Goal: Task Accomplishment & Management: Use online tool/utility

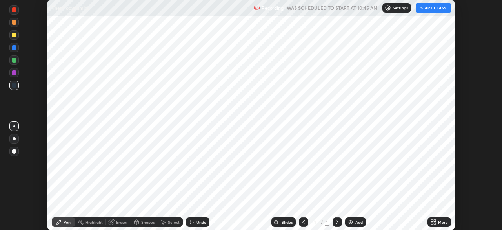
scroll to position [230, 502]
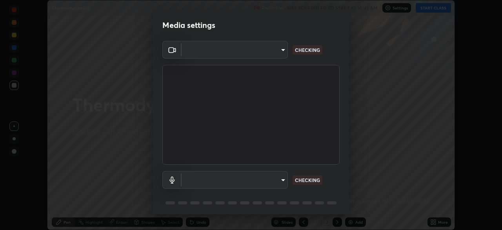
type input "1e49b53be58bf3658c32ba4c8e2538d2601885ca91182b01ba969948c87b8f29"
click at [276, 181] on body "Erase all Thermodynamics Recording WAS SCHEDULED TO START AT 10:45 AM Settings …" at bounding box center [251, 115] width 502 height 230
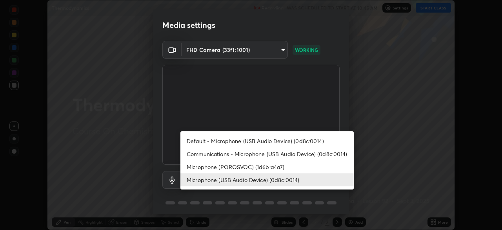
click at [255, 166] on li "Microphone (POROSVOC) (1d6b:a4a7)" at bounding box center [268, 166] width 174 height 13
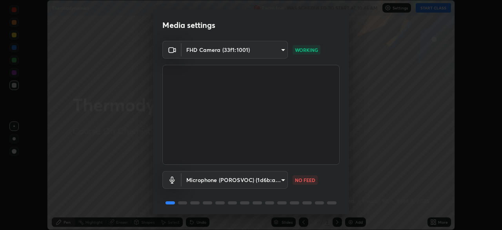
click at [260, 179] on body "Erase all Thermodynamics Recording WAS SCHEDULED TO START AT 10:45 AM Settings …" at bounding box center [251, 115] width 502 height 230
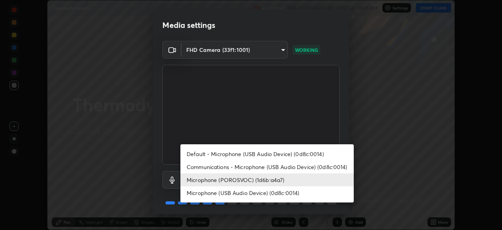
click at [265, 192] on li "Microphone (USB Audio Device) (0d8c:0014)" at bounding box center [268, 192] width 174 height 13
type input "c479ae5917e81ca6c629835639d3c14d73be07d1eae9ad26bfc29371bbaeb756"
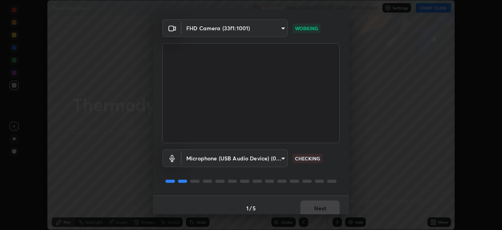
scroll to position [28, 0]
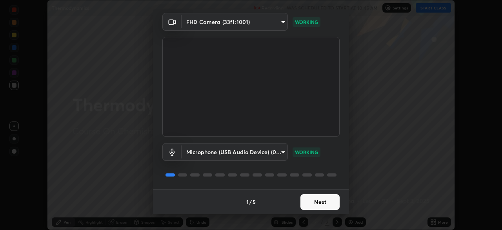
click at [316, 203] on button "Next" at bounding box center [320, 202] width 39 height 16
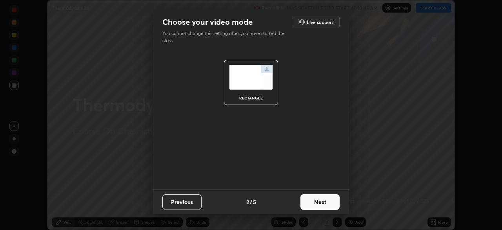
scroll to position [0, 0]
click at [321, 205] on button "Next" at bounding box center [320, 202] width 39 height 16
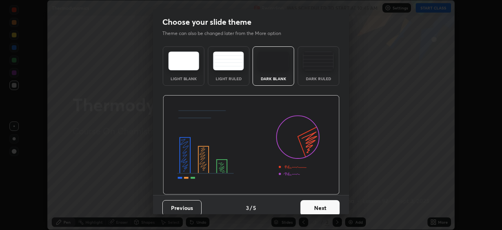
click at [326, 204] on button "Next" at bounding box center [320, 208] width 39 height 16
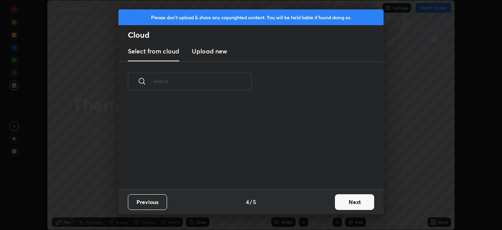
click at [352, 203] on button "Next" at bounding box center [354, 202] width 39 height 16
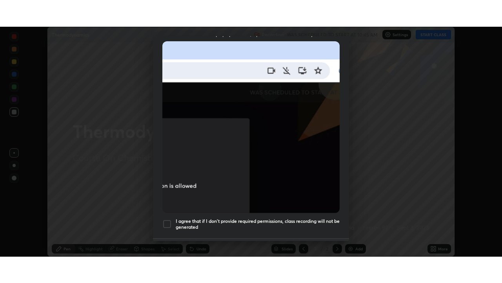
scroll to position [188, 0]
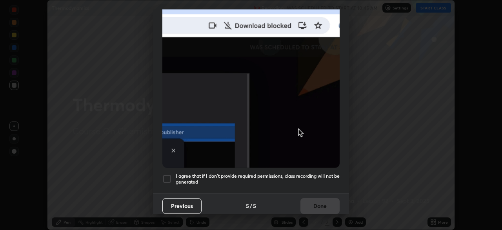
click at [167, 174] on div at bounding box center [167, 178] width 9 height 9
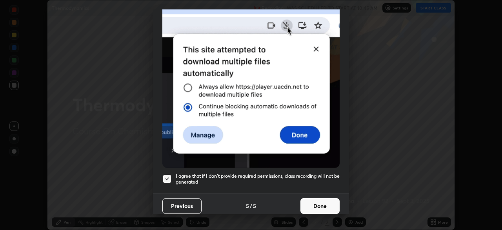
click at [318, 200] on button "Done" at bounding box center [320, 206] width 39 height 16
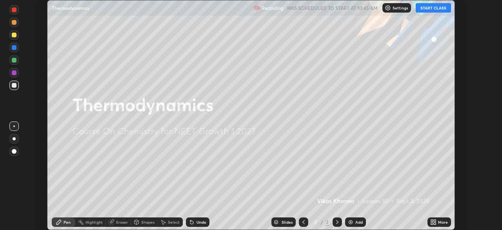
click at [435, 7] on button "START CLASS" at bounding box center [433, 7] width 35 height 9
click at [445, 222] on div "More" at bounding box center [443, 222] width 10 height 4
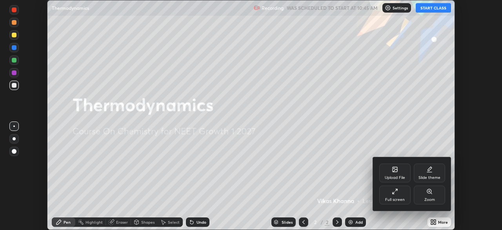
click at [408, 189] on div "Full screen" at bounding box center [395, 194] width 31 height 19
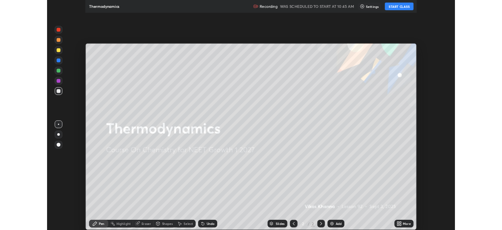
scroll to position [283, 502]
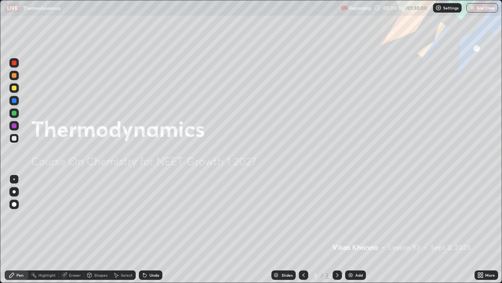
click at [356, 229] on div "Add" at bounding box center [359, 275] width 7 height 4
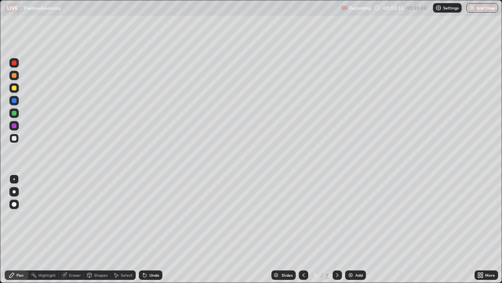
click at [95, 229] on div "Shapes" at bounding box center [100, 275] width 13 height 4
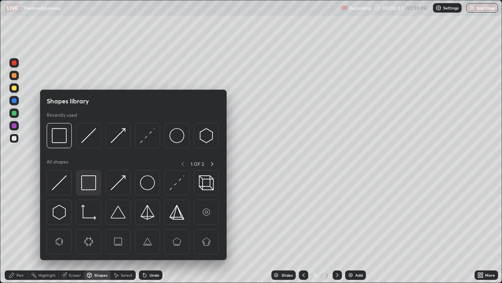
click at [90, 183] on img at bounding box center [88, 182] width 15 height 15
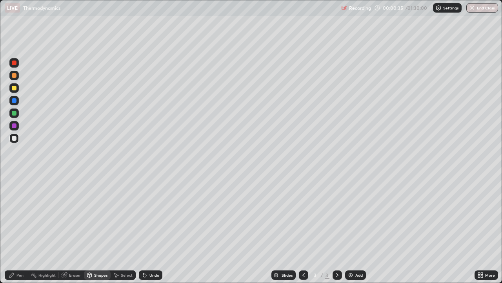
click at [153, 229] on div "Undo" at bounding box center [151, 274] width 24 height 9
click at [19, 229] on div "Pen" at bounding box center [19, 275] width 7 height 4
click at [17, 204] on div at bounding box center [13, 203] width 9 height 9
click at [15, 86] on div at bounding box center [14, 88] width 5 height 5
click at [97, 229] on div "Shapes" at bounding box center [100, 275] width 13 height 4
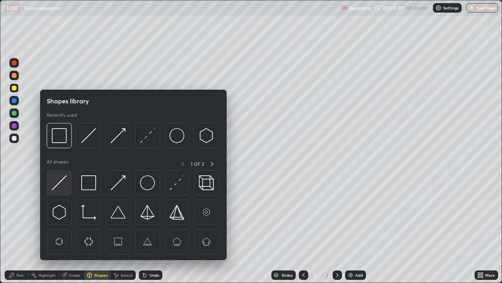
click at [62, 181] on img at bounding box center [59, 182] width 15 height 15
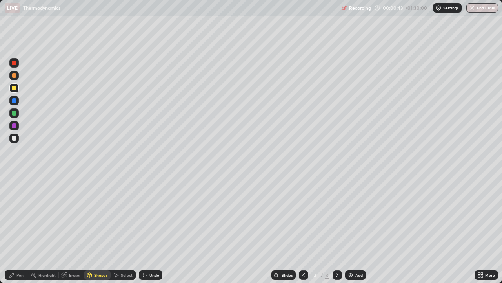
click at [25, 229] on div "Pen" at bounding box center [17, 274] width 24 height 9
click at [13, 101] on div at bounding box center [14, 100] width 5 height 5
click at [100, 229] on div "Shapes" at bounding box center [97, 274] width 27 height 9
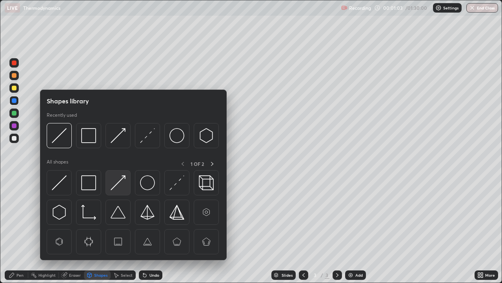
click at [121, 184] on img at bounding box center [118, 182] width 15 height 15
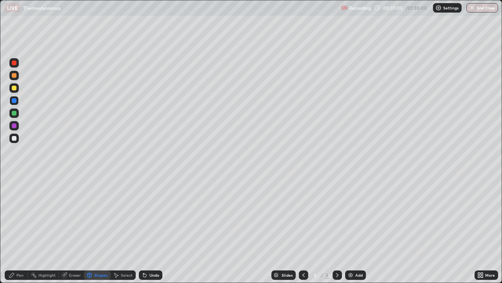
click at [22, 229] on div "Pen" at bounding box center [17, 274] width 24 height 9
click at [102, 229] on div "Shapes" at bounding box center [97, 274] width 27 height 9
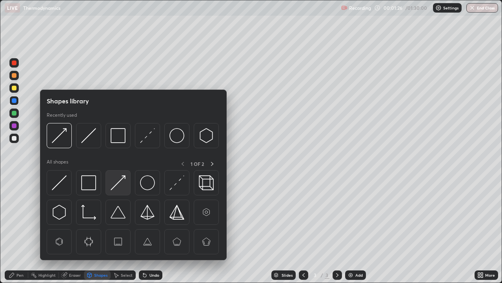
click at [121, 186] on img at bounding box center [118, 182] width 15 height 15
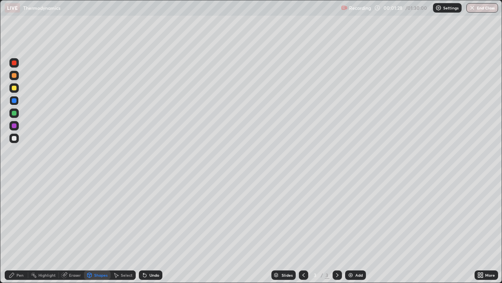
click at [11, 229] on icon at bounding box center [11, 274] width 5 height 5
click at [15, 88] on div at bounding box center [14, 88] width 5 height 5
click at [357, 229] on div "Add" at bounding box center [359, 275] width 7 height 4
click at [98, 229] on div "Shapes" at bounding box center [100, 275] width 13 height 4
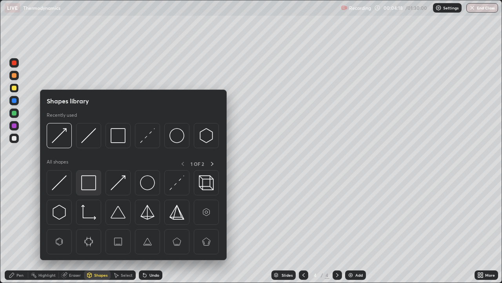
click at [90, 184] on img at bounding box center [88, 182] width 15 height 15
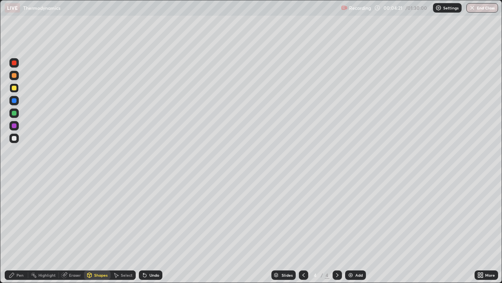
click at [17, 229] on div "Pen" at bounding box center [19, 275] width 7 height 4
click at [14, 99] on div at bounding box center [14, 100] width 5 height 5
click at [100, 229] on div "Shapes" at bounding box center [100, 275] width 13 height 4
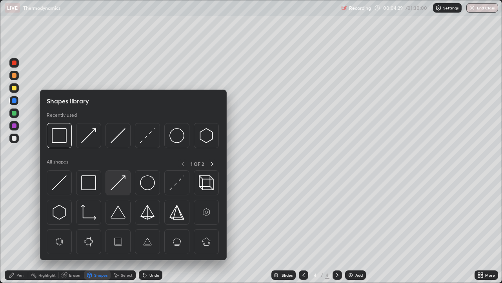
click at [119, 184] on img at bounding box center [118, 182] width 15 height 15
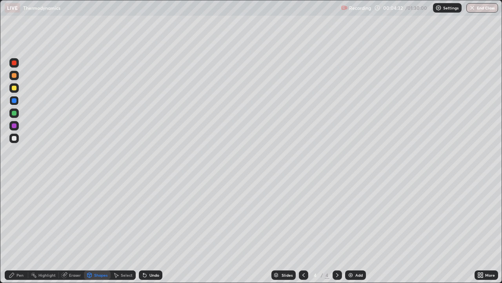
click at [99, 229] on div "Shapes" at bounding box center [100, 275] width 13 height 4
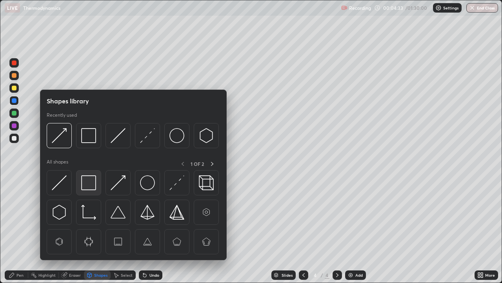
click at [92, 184] on img at bounding box center [88, 182] width 15 height 15
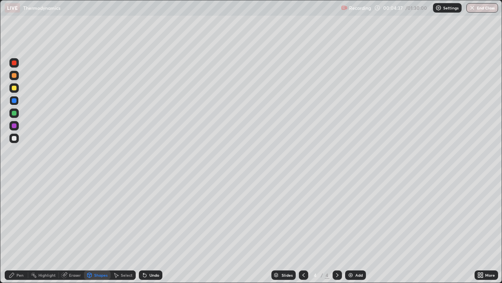
click at [22, 229] on div "Pen" at bounding box center [19, 275] width 7 height 4
click at [14, 89] on div at bounding box center [14, 88] width 5 height 5
click at [153, 229] on div "Undo" at bounding box center [155, 275] width 10 height 4
click at [150, 229] on div "Undo" at bounding box center [155, 275] width 10 height 4
click at [303, 229] on icon at bounding box center [304, 275] width 6 height 6
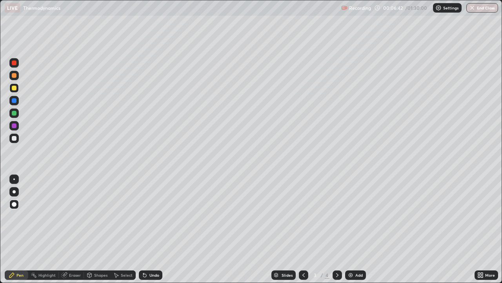
click at [337, 229] on icon at bounding box center [337, 275] width 6 height 6
click at [93, 229] on div "Shapes" at bounding box center [97, 274] width 27 height 9
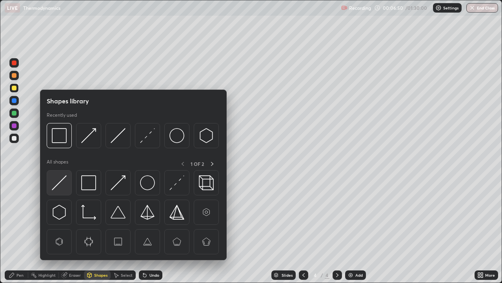
click at [66, 182] on img at bounding box center [59, 182] width 15 height 15
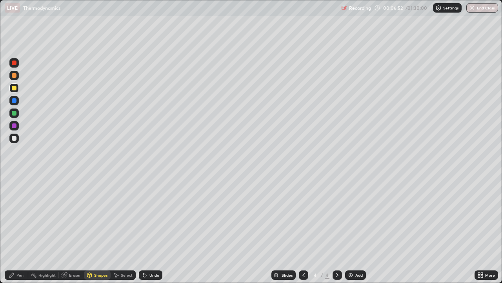
click at [303, 229] on icon at bounding box center [304, 275] width 6 height 6
click at [337, 229] on icon at bounding box center [337, 275] width 2 height 4
click at [94, 229] on div "Shapes" at bounding box center [100, 275] width 13 height 4
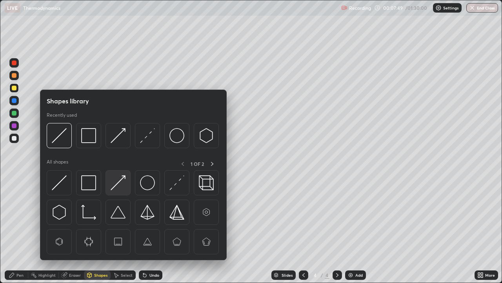
click at [118, 184] on img at bounding box center [118, 182] width 15 height 15
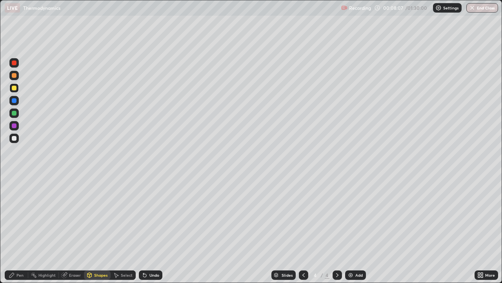
click at [302, 229] on icon at bounding box center [304, 275] width 6 height 6
click at [337, 229] on div at bounding box center [337, 274] width 9 height 9
click at [356, 229] on div "Add" at bounding box center [359, 275] width 7 height 4
click at [148, 229] on div "Undo" at bounding box center [151, 274] width 24 height 9
click at [17, 229] on div "Pen" at bounding box center [17, 274] width 24 height 9
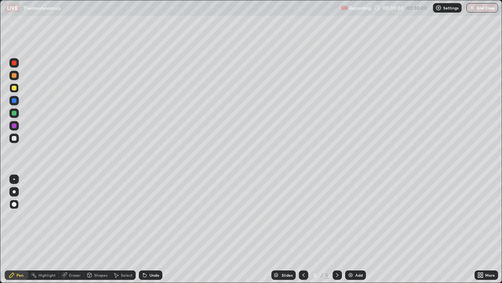
click at [303, 229] on icon at bounding box center [304, 275] width 6 height 6
click at [337, 229] on icon at bounding box center [337, 275] width 6 height 6
click at [99, 229] on div "Shapes" at bounding box center [100, 275] width 13 height 4
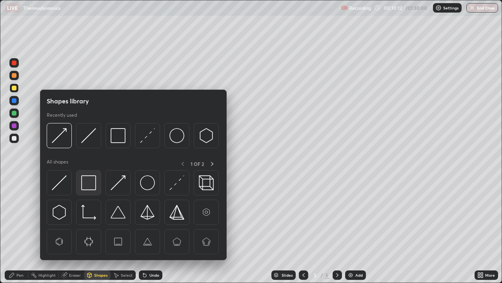
click at [88, 183] on img at bounding box center [88, 182] width 15 height 15
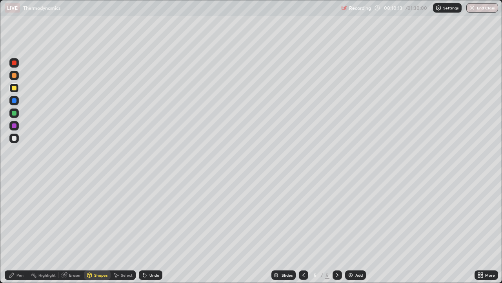
click at [15, 126] on div at bounding box center [14, 125] width 5 height 5
click at [303, 229] on icon at bounding box center [304, 275] width 6 height 6
click at [337, 229] on icon at bounding box center [337, 275] width 6 height 6
click at [353, 229] on img at bounding box center [351, 275] width 6 height 6
click at [19, 229] on div "Pen" at bounding box center [19, 275] width 7 height 4
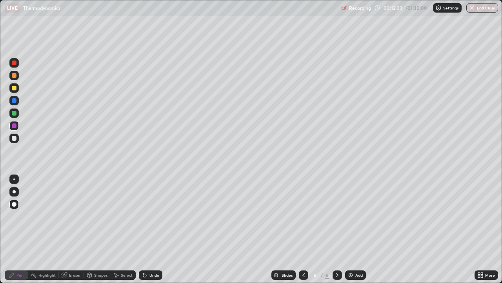
click at [152, 229] on div "Undo" at bounding box center [155, 275] width 10 height 4
click at [150, 229] on div "Undo" at bounding box center [155, 275] width 10 height 4
click at [147, 229] on div "Undo" at bounding box center [151, 274] width 24 height 9
click at [151, 229] on div "Undo" at bounding box center [155, 275] width 10 height 4
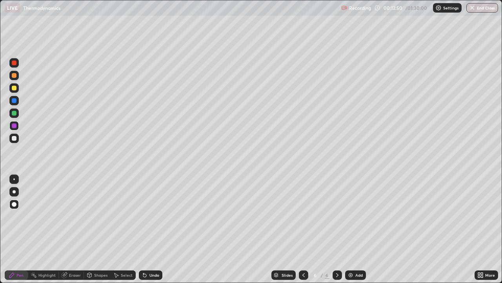
click at [13, 115] on div at bounding box center [14, 113] width 5 height 5
click at [96, 229] on div "Shapes" at bounding box center [100, 275] width 13 height 4
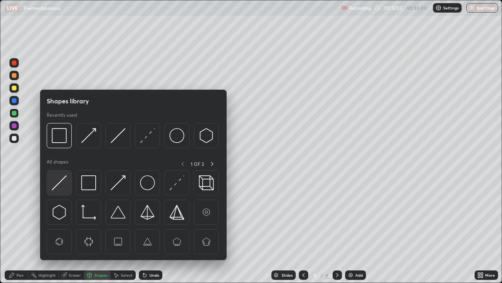
click at [58, 181] on img at bounding box center [59, 182] width 15 height 15
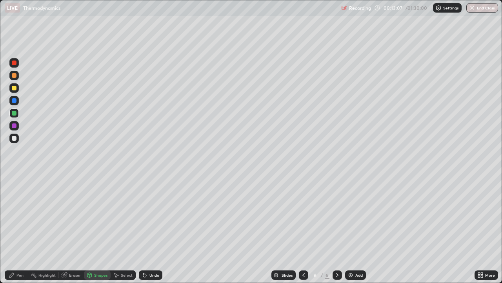
click at [303, 229] on icon at bounding box center [304, 275] width 6 height 6
click at [299, 229] on div at bounding box center [303, 274] width 9 height 9
click at [337, 229] on icon at bounding box center [337, 275] width 6 height 6
click at [338, 229] on icon at bounding box center [337, 275] width 6 height 6
click at [155, 229] on div "Undo" at bounding box center [155, 275] width 10 height 4
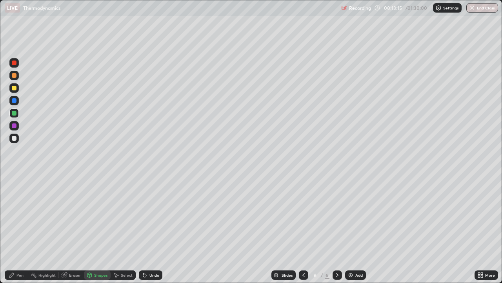
click at [17, 229] on div "Pen" at bounding box center [19, 275] width 7 height 4
click at [303, 229] on icon at bounding box center [304, 275] width 6 height 6
click at [338, 229] on icon at bounding box center [337, 275] width 6 height 6
click at [354, 229] on div "Add" at bounding box center [355, 274] width 21 height 9
click at [99, 229] on div "Shapes" at bounding box center [100, 275] width 13 height 4
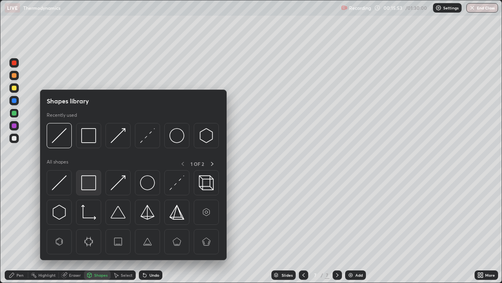
click at [90, 185] on img at bounding box center [88, 182] width 15 height 15
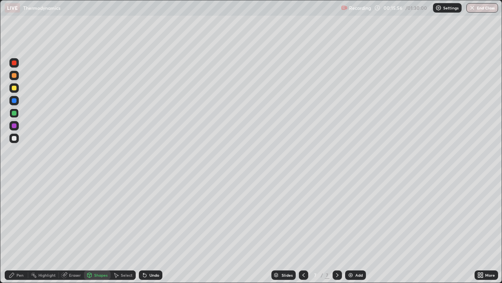
click at [18, 229] on div "Pen" at bounding box center [17, 274] width 24 height 9
click at [15, 89] on div at bounding box center [14, 88] width 5 height 5
click at [144, 229] on icon at bounding box center [144, 275] width 3 height 3
click at [143, 229] on icon at bounding box center [143, 273] width 1 height 1
click at [15, 112] on div at bounding box center [14, 113] width 5 height 5
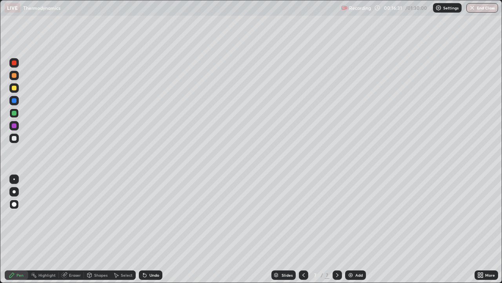
click at [98, 229] on div "Shapes" at bounding box center [100, 275] width 13 height 4
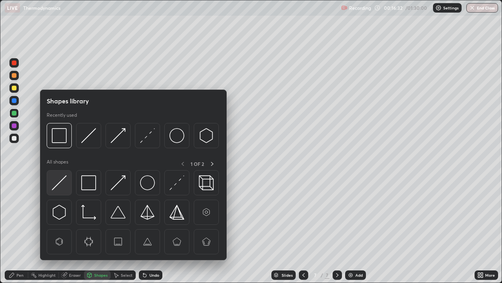
click at [67, 181] on img at bounding box center [59, 182] width 15 height 15
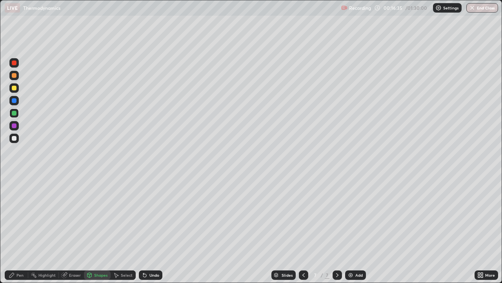
click at [22, 229] on div "Pen" at bounding box center [19, 275] width 7 height 4
click at [99, 229] on div "Shapes" at bounding box center [100, 275] width 13 height 4
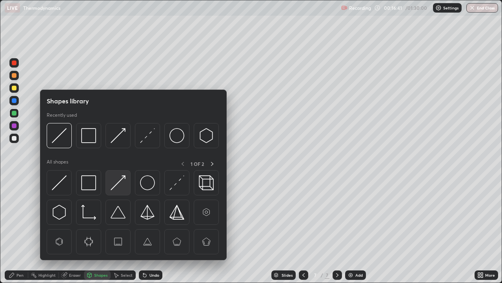
click at [119, 185] on img at bounding box center [118, 182] width 15 height 15
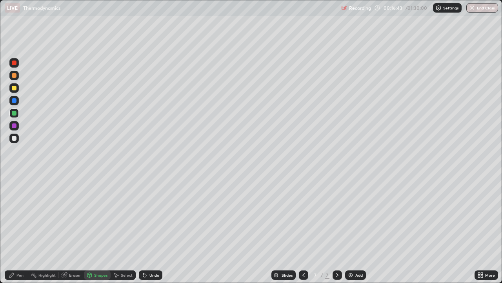
click at [17, 229] on div "Pen" at bounding box center [19, 275] width 7 height 4
click at [100, 229] on div "Shapes" at bounding box center [100, 275] width 13 height 4
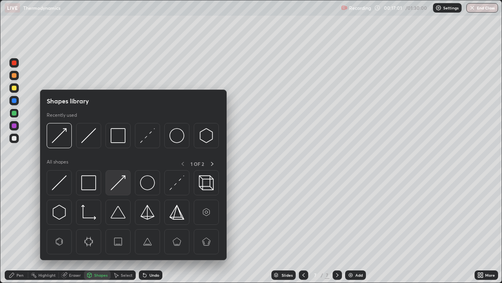
click at [123, 185] on img at bounding box center [118, 182] width 15 height 15
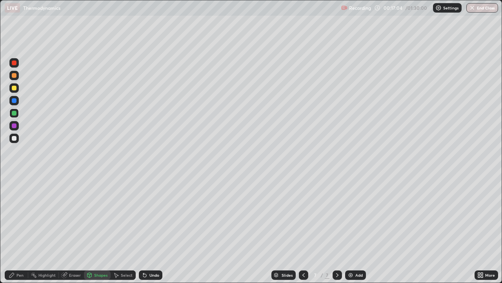
click at [16, 229] on div "Pen" at bounding box center [17, 274] width 24 height 9
click at [354, 229] on div "Add" at bounding box center [355, 274] width 21 height 9
click at [98, 229] on div "Shapes" at bounding box center [100, 275] width 13 height 4
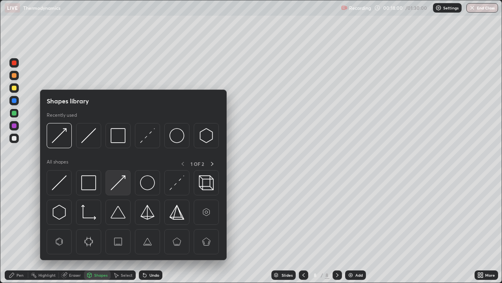
click at [114, 183] on img at bounding box center [118, 182] width 15 height 15
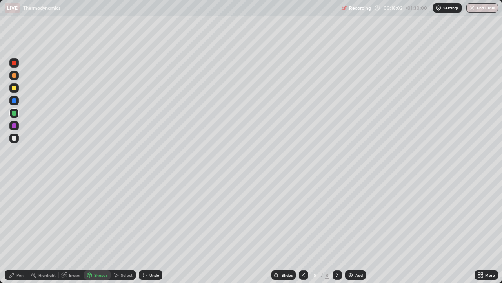
click at [19, 229] on div "Pen" at bounding box center [19, 275] width 7 height 4
click at [150, 229] on div "Undo" at bounding box center [151, 274] width 24 height 9
click at [153, 229] on div "Undo" at bounding box center [155, 275] width 10 height 4
click at [97, 229] on div "Shapes" at bounding box center [100, 275] width 13 height 4
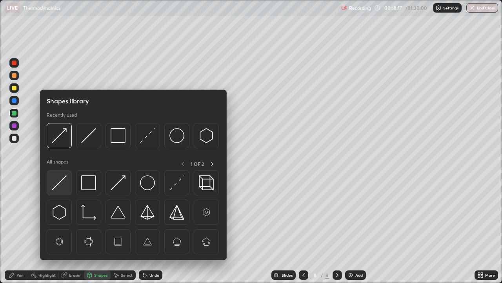
click at [62, 183] on img at bounding box center [59, 182] width 15 height 15
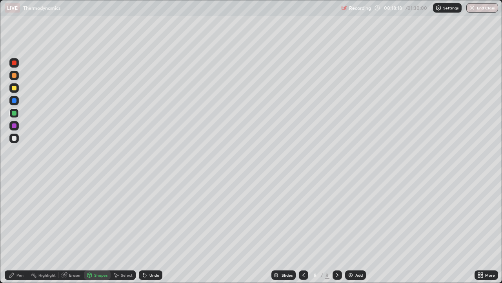
click at [15, 138] on div at bounding box center [14, 138] width 5 height 5
click at [20, 229] on div "Pen" at bounding box center [19, 275] width 7 height 4
click at [72, 229] on div "Eraser" at bounding box center [75, 275] width 12 height 4
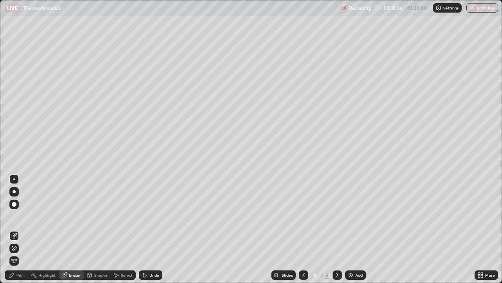
click at [14, 229] on icon at bounding box center [12, 275] width 6 height 6
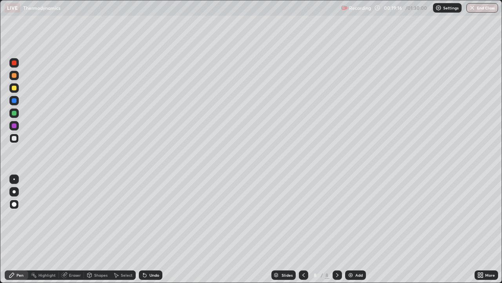
click at [302, 229] on icon at bounding box center [304, 275] width 6 height 6
click at [337, 229] on icon at bounding box center [337, 275] width 6 height 6
click at [360, 229] on div "Add" at bounding box center [359, 275] width 7 height 4
click at [97, 229] on div "Shapes" at bounding box center [100, 275] width 13 height 4
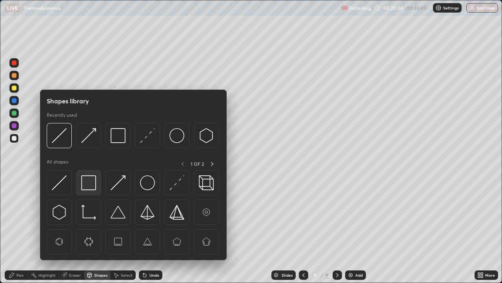
click at [90, 183] on img at bounding box center [88, 182] width 15 height 15
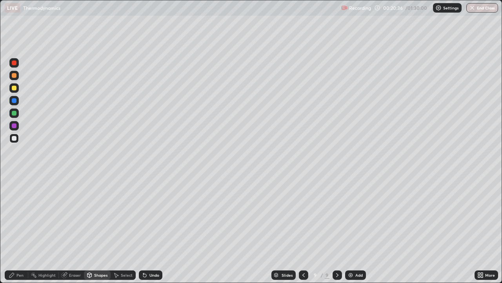
click at [17, 229] on div "Pen" at bounding box center [19, 275] width 7 height 4
click at [14, 89] on div at bounding box center [14, 88] width 5 height 5
click at [98, 229] on div "Shapes" at bounding box center [100, 275] width 13 height 4
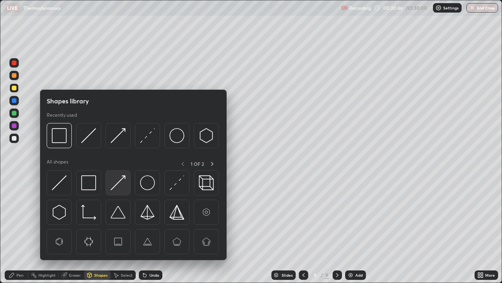
click at [122, 181] on img at bounding box center [118, 182] width 15 height 15
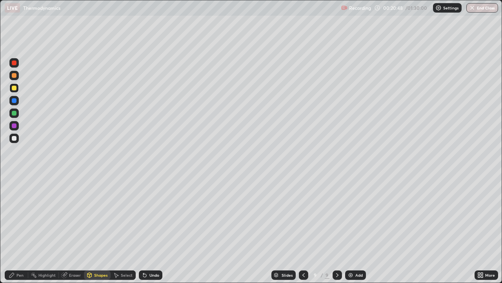
click at [19, 229] on div "Pen" at bounding box center [19, 275] width 7 height 4
click at [98, 229] on div "Shapes" at bounding box center [100, 275] width 13 height 4
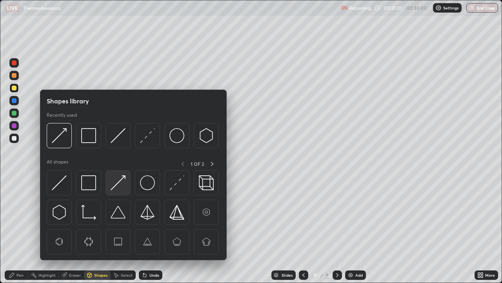
click at [117, 188] on img at bounding box center [118, 182] width 15 height 15
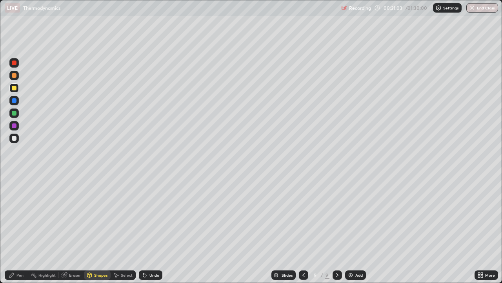
click at [19, 229] on div "Pen" at bounding box center [19, 275] width 7 height 4
click at [150, 229] on div "Undo" at bounding box center [155, 275] width 10 height 4
click at [96, 229] on div "Shapes" at bounding box center [97, 274] width 27 height 9
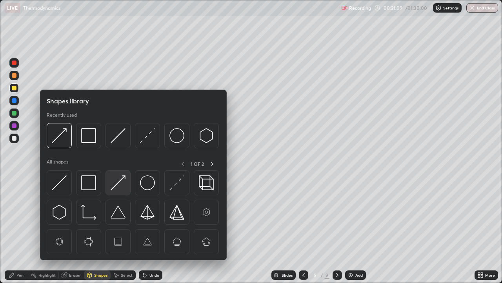
click at [116, 188] on img at bounding box center [118, 182] width 15 height 15
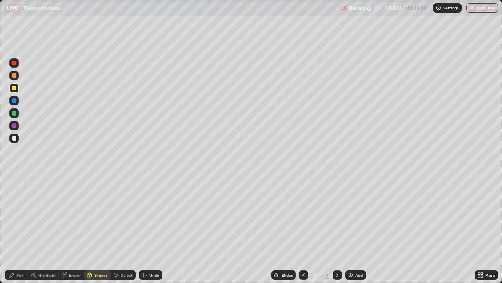
click at [15, 229] on icon at bounding box center [12, 275] width 6 height 6
click at [15, 100] on div at bounding box center [14, 100] width 5 height 5
click at [96, 229] on div "Shapes" at bounding box center [100, 275] width 13 height 4
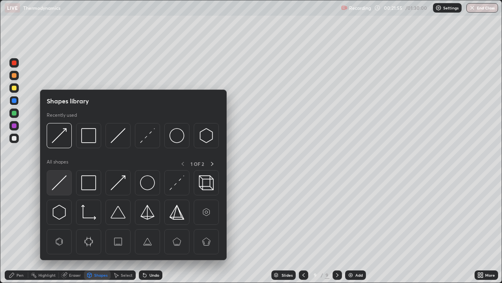
click at [62, 179] on img at bounding box center [59, 182] width 15 height 15
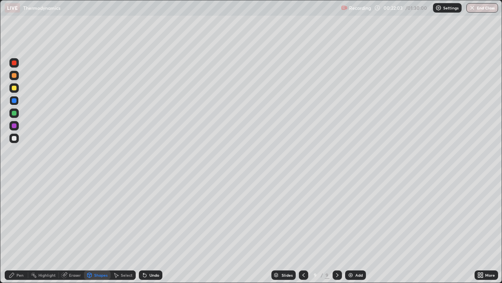
click at [16, 229] on div "Pen" at bounding box center [17, 274] width 24 height 9
click at [356, 229] on div "Add" at bounding box center [359, 275] width 7 height 4
click at [100, 229] on div "Shapes" at bounding box center [100, 275] width 13 height 4
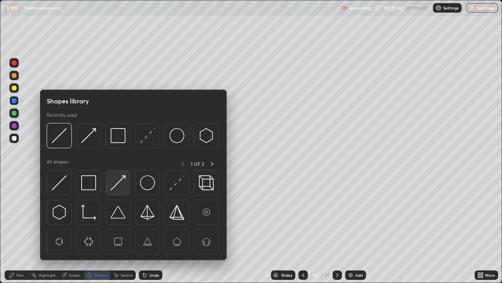
click at [118, 184] on img at bounding box center [118, 182] width 15 height 15
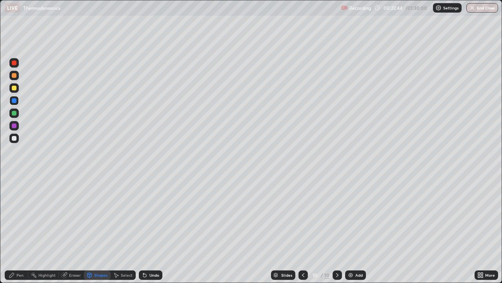
click at [18, 229] on div "Pen" at bounding box center [19, 275] width 7 height 4
click at [96, 229] on div "Shapes" at bounding box center [100, 275] width 13 height 4
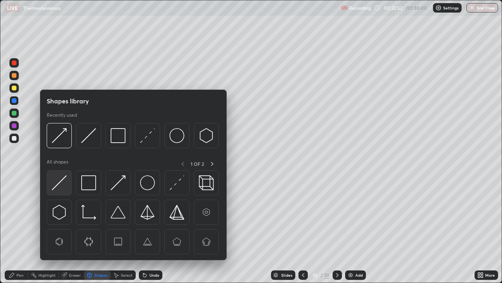
click at [64, 181] on img at bounding box center [59, 182] width 15 height 15
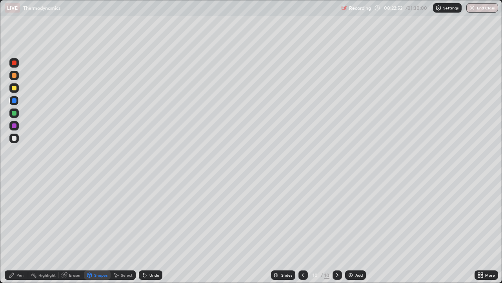
click at [17, 142] on div at bounding box center [13, 137] width 9 height 9
click at [16, 229] on div "Pen" at bounding box center [17, 274] width 24 height 9
click at [15, 124] on div at bounding box center [14, 125] width 5 height 5
click at [155, 229] on div "Undo" at bounding box center [155, 275] width 10 height 4
click at [16, 137] on div at bounding box center [14, 138] width 5 height 5
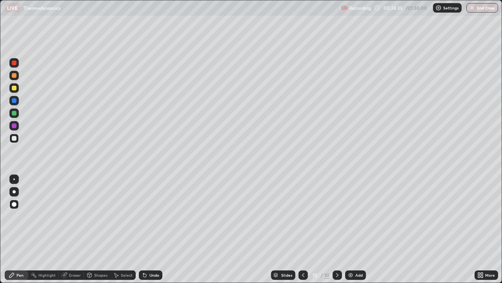
click at [353, 229] on div "Add" at bounding box center [355, 274] width 21 height 9
click at [150, 229] on div "Undo" at bounding box center [151, 274] width 24 height 9
click at [356, 229] on div "Add" at bounding box center [359, 275] width 7 height 4
click at [98, 229] on div "Shapes" at bounding box center [97, 274] width 27 height 9
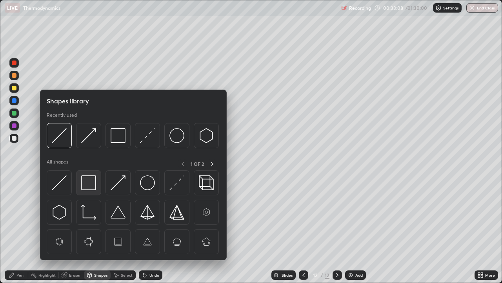
click at [88, 182] on img at bounding box center [88, 182] width 15 height 15
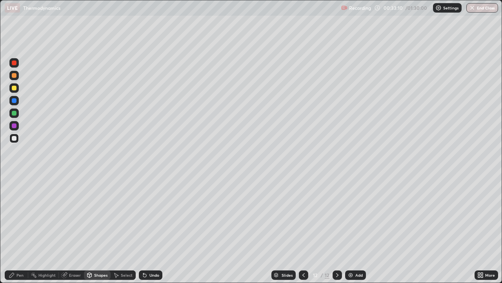
click at [19, 229] on div "Pen" at bounding box center [19, 275] width 7 height 4
click at [15, 100] on div at bounding box center [14, 100] width 5 height 5
click at [95, 229] on div "Shapes" at bounding box center [100, 275] width 13 height 4
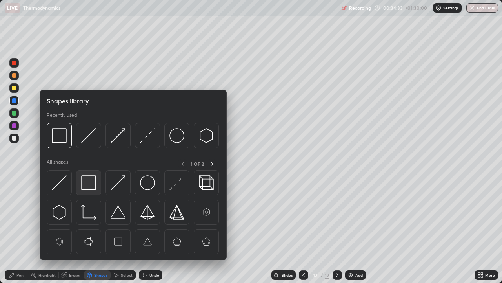
click at [91, 180] on img at bounding box center [88, 182] width 15 height 15
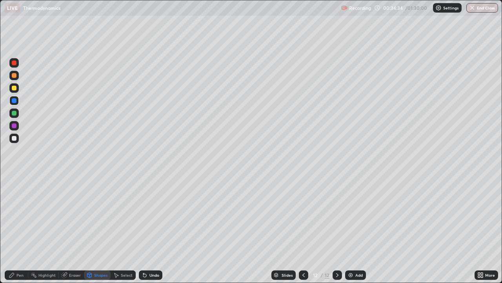
click at [15, 140] on div at bounding box center [14, 138] width 5 height 5
click at [15, 112] on div at bounding box center [14, 113] width 5 height 5
click at [98, 229] on div "Shapes" at bounding box center [100, 275] width 13 height 4
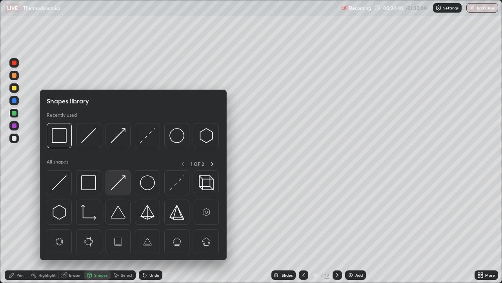
click at [120, 183] on img at bounding box center [118, 182] width 15 height 15
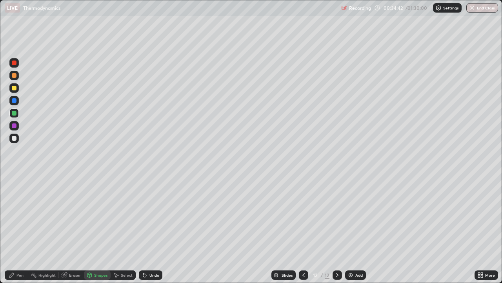
click at [17, 229] on div "Pen" at bounding box center [17, 274] width 24 height 9
click at [353, 229] on img at bounding box center [351, 275] width 6 height 6
click at [16, 123] on div at bounding box center [14, 125] width 5 height 5
click at [98, 229] on div "Shapes" at bounding box center [100, 275] width 13 height 4
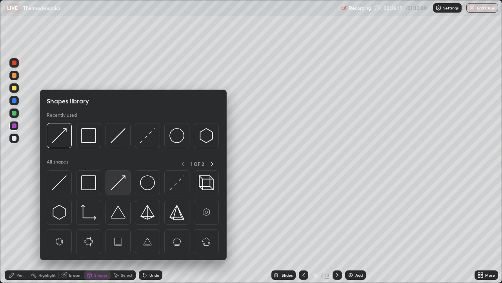
click at [118, 188] on img at bounding box center [118, 182] width 15 height 15
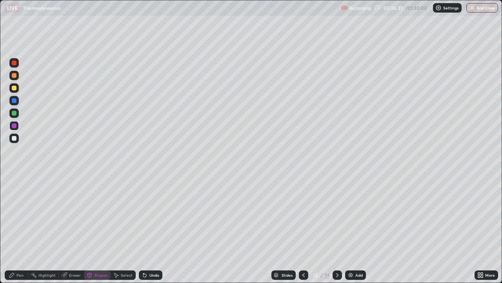
click at [23, 229] on div "Pen" at bounding box center [19, 275] width 7 height 4
click at [15, 138] on div at bounding box center [14, 138] width 5 height 5
click at [97, 229] on div "Shapes" at bounding box center [100, 275] width 13 height 4
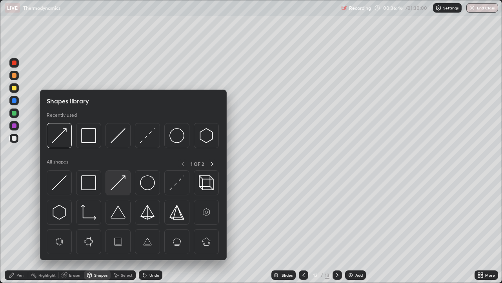
click at [115, 187] on img at bounding box center [118, 182] width 15 height 15
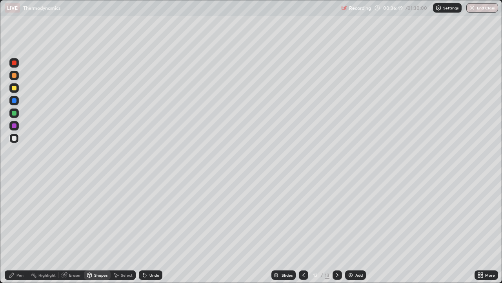
click at [18, 229] on div "Pen" at bounding box center [19, 275] width 7 height 4
click at [304, 229] on icon at bounding box center [304, 275] width 6 height 6
click at [337, 229] on icon at bounding box center [337, 275] width 6 height 6
click at [303, 229] on icon at bounding box center [304, 275] width 6 height 6
click at [337, 229] on icon at bounding box center [337, 275] width 6 height 6
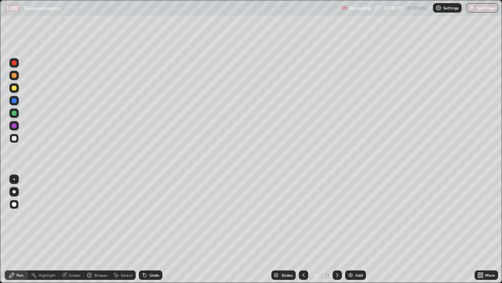
click at [351, 229] on img at bounding box center [351, 275] width 6 height 6
click at [302, 229] on icon at bounding box center [304, 275] width 6 height 6
click at [303, 229] on icon at bounding box center [304, 275] width 6 height 6
click at [338, 229] on icon at bounding box center [337, 275] width 6 height 6
click at [337, 229] on icon at bounding box center [337, 275] width 6 height 6
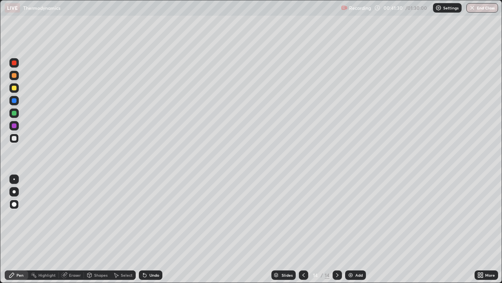
click at [17, 229] on div "Pen" at bounding box center [19, 275] width 7 height 4
click at [99, 229] on div "Shapes" at bounding box center [97, 274] width 27 height 9
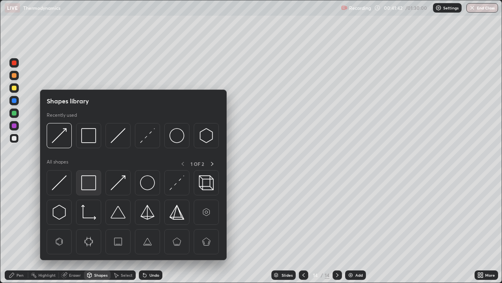
click at [89, 190] on img at bounding box center [88, 182] width 15 height 15
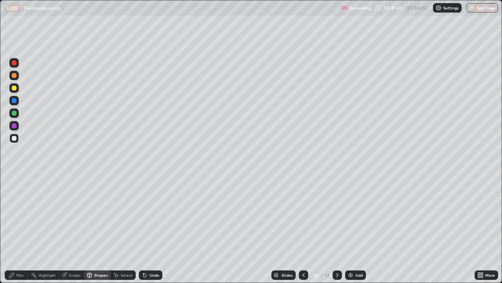
click at [15, 126] on div at bounding box center [14, 125] width 5 height 5
click at [100, 229] on div "Shapes" at bounding box center [100, 275] width 13 height 4
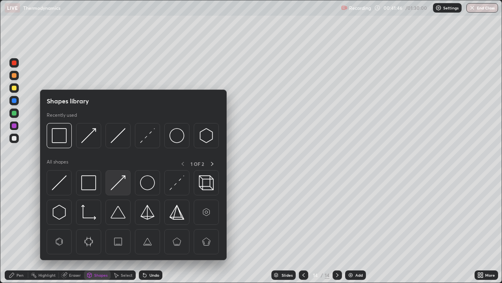
click at [124, 184] on img at bounding box center [118, 182] width 15 height 15
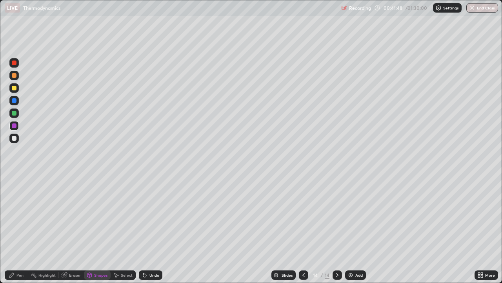
click at [100, 229] on div "Shapes" at bounding box center [100, 275] width 13 height 4
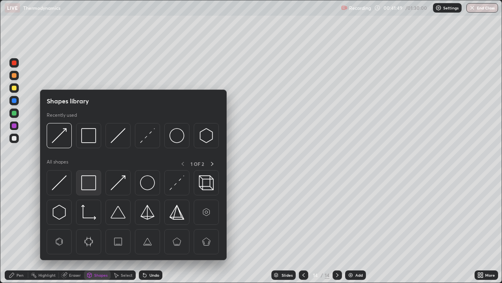
click at [92, 184] on img at bounding box center [88, 182] width 15 height 15
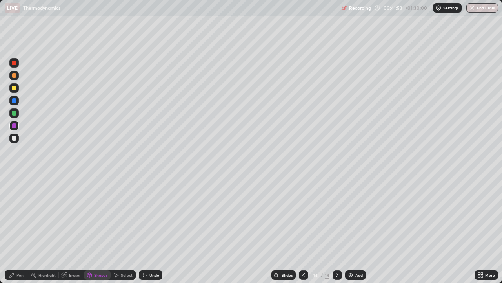
click at [20, 229] on div "Pen" at bounding box center [19, 275] width 7 height 4
click at [18, 99] on div at bounding box center [13, 100] width 9 height 9
click at [151, 229] on div "Undo" at bounding box center [155, 275] width 10 height 4
click at [99, 229] on div "Shapes" at bounding box center [97, 274] width 27 height 9
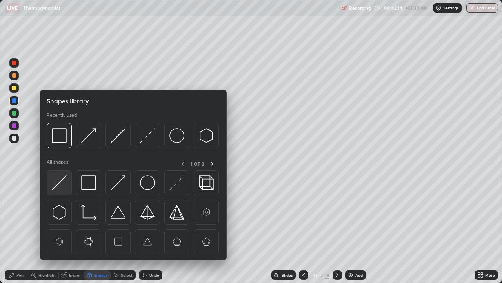
click at [64, 183] on img at bounding box center [59, 182] width 15 height 15
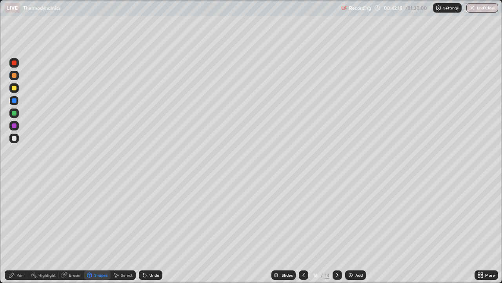
click at [18, 229] on div "Pen" at bounding box center [17, 274] width 24 height 9
click at [97, 229] on div "Shapes" at bounding box center [100, 275] width 13 height 4
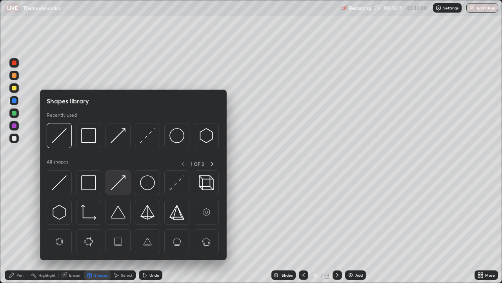
click at [116, 184] on img at bounding box center [118, 182] width 15 height 15
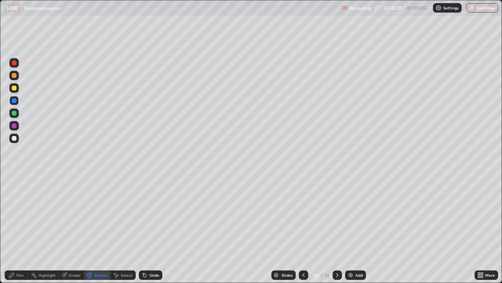
click at [17, 229] on div "Pen" at bounding box center [19, 275] width 7 height 4
click at [153, 229] on div "Undo" at bounding box center [151, 274] width 24 height 9
click at [95, 229] on div "Shapes" at bounding box center [100, 275] width 13 height 4
click at [18, 124] on div at bounding box center [13, 125] width 9 height 9
click at [18, 88] on div at bounding box center [13, 87] width 9 height 9
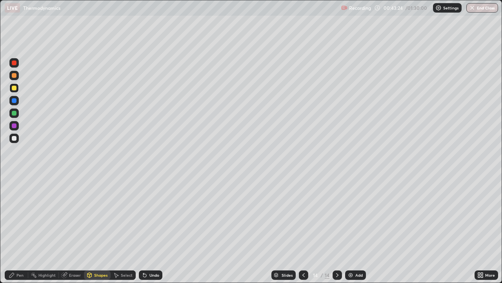
click at [151, 229] on div "Undo" at bounding box center [151, 274] width 24 height 9
click at [17, 229] on div "Pen" at bounding box center [19, 275] width 7 height 4
click at [300, 229] on div at bounding box center [303, 274] width 9 height 9
click at [336, 229] on icon at bounding box center [337, 275] width 6 height 6
click at [353, 229] on div "Add" at bounding box center [355, 274] width 21 height 9
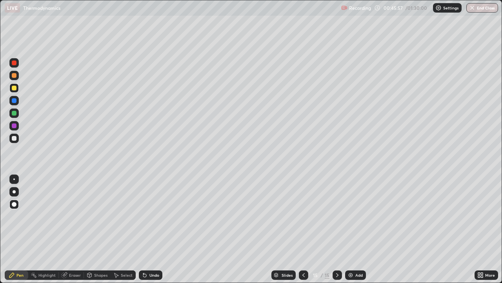
click at [97, 229] on div "Shapes" at bounding box center [100, 275] width 13 height 4
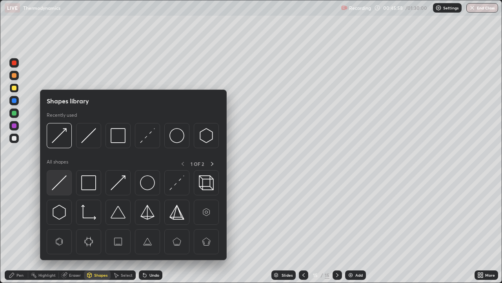
click at [62, 185] on img at bounding box center [59, 182] width 15 height 15
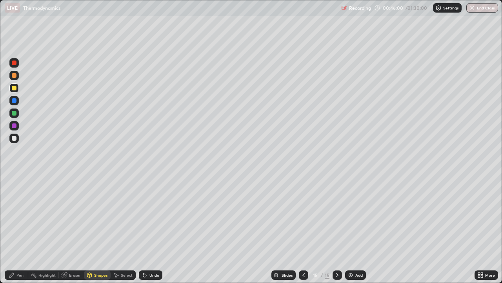
click at [14, 229] on icon at bounding box center [12, 275] width 6 height 6
click at [150, 229] on div "Undo" at bounding box center [155, 275] width 10 height 4
click at [92, 229] on icon at bounding box center [89, 275] width 6 height 6
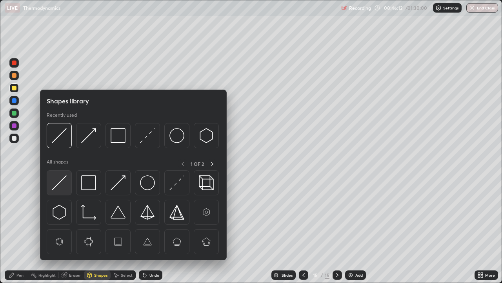
click at [64, 189] on img at bounding box center [59, 182] width 15 height 15
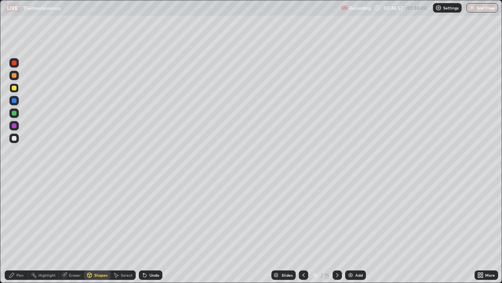
click at [18, 229] on div "Pen" at bounding box center [19, 275] width 7 height 4
click at [16, 114] on div at bounding box center [14, 113] width 5 height 5
click at [20, 229] on div "Pen" at bounding box center [19, 275] width 7 height 4
click at [303, 229] on icon at bounding box center [304, 275] width 6 height 6
click at [337, 229] on icon at bounding box center [337, 275] width 6 height 6
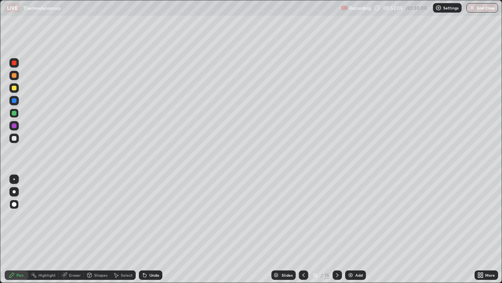
click at [354, 229] on div "Add" at bounding box center [355, 274] width 21 height 9
click at [13, 229] on icon at bounding box center [12, 275] width 6 height 6
click at [99, 229] on div "Shapes" at bounding box center [100, 275] width 13 height 4
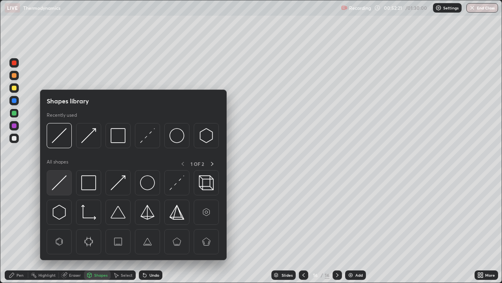
click at [64, 182] on img at bounding box center [59, 182] width 15 height 15
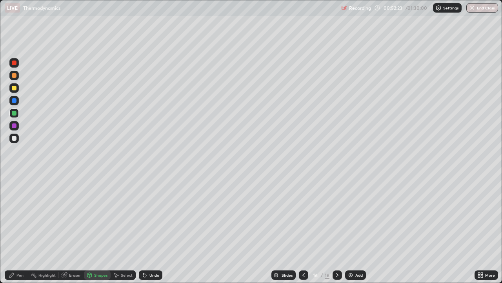
click at [20, 229] on div "Pen" at bounding box center [19, 275] width 7 height 4
click at [100, 229] on div "Shapes" at bounding box center [100, 275] width 13 height 4
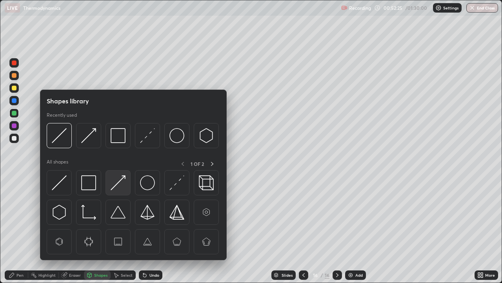
click at [114, 189] on img at bounding box center [118, 182] width 15 height 15
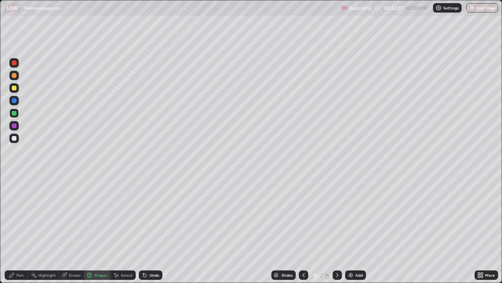
click at [13, 229] on div "Pen" at bounding box center [17, 274] width 24 height 9
click at [152, 229] on div "Undo" at bounding box center [155, 275] width 10 height 4
click at [154, 229] on div "Undo" at bounding box center [155, 275] width 10 height 4
click at [156, 229] on div "Undo" at bounding box center [151, 274] width 24 height 9
click at [155, 229] on div "Undo" at bounding box center [151, 274] width 24 height 9
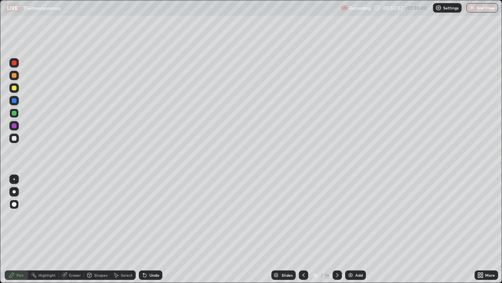
click at [153, 229] on div "Undo" at bounding box center [155, 275] width 10 height 4
click at [353, 229] on div "Add" at bounding box center [355, 274] width 21 height 9
click at [101, 229] on div "Shapes" at bounding box center [100, 275] width 13 height 4
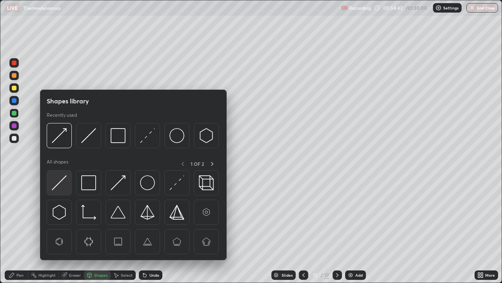
click at [64, 182] on img at bounding box center [59, 182] width 15 height 15
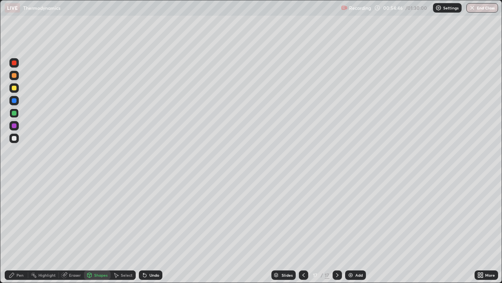
click at [18, 229] on div "Pen" at bounding box center [19, 275] width 7 height 4
click at [356, 229] on div "Add" at bounding box center [359, 275] width 7 height 4
click at [100, 229] on div "Shapes" at bounding box center [100, 275] width 13 height 4
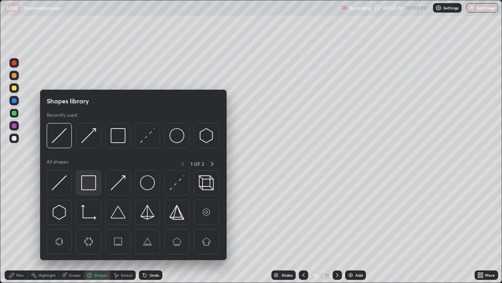
click at [88, 182] on img at bounding box center [88, 182] width 15 height 15
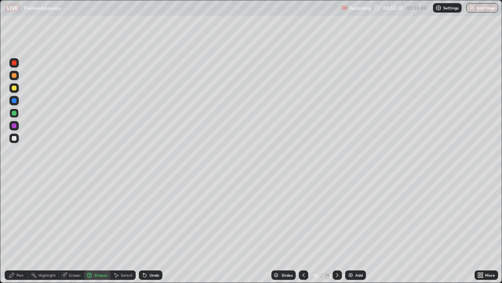
click at [18, 229] on div "Pen" at bounding box center [19, 275] width 7 height 4
click at [16, 100] on div at bounding box center [14, 100] width 5 height 5
click at [93, 229] on div "Shapes" at bounding box center [97, 274] width 27 height 9
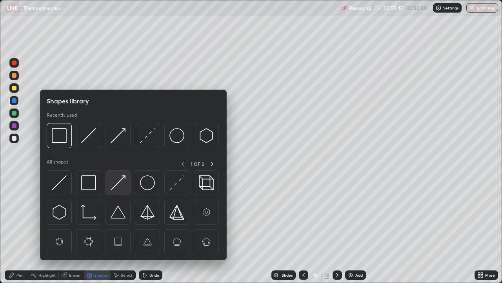
click at [118, 181] on img at bounding box center [118, 182] width 15 height 15
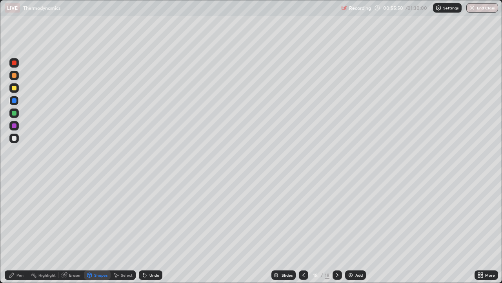
click at [95, 229] on div "Shapes" at bounding box center [97, 274] width 27 height 9
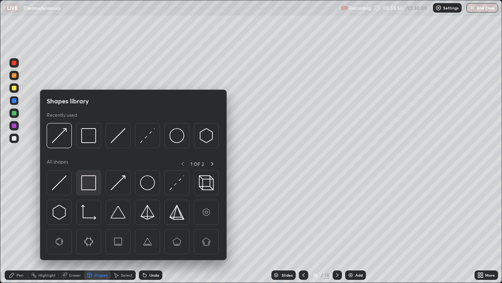
click at [90, 185] on img at bounding box center [88, 182] width 15 height 15
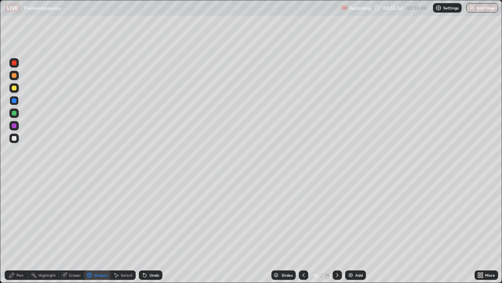
click at [20, 229] on div "Pen" at bounding box center [19, 275] width 7 height 4
click at [14, 113] on div at bounding box center [14, 113] width 5 height 5
click at [153, 229] on div "Undo" at bounding box center [151, 274] width 24 height 9
click at [14, 139] on div at bounding box center [14, 138] width 5 height 5
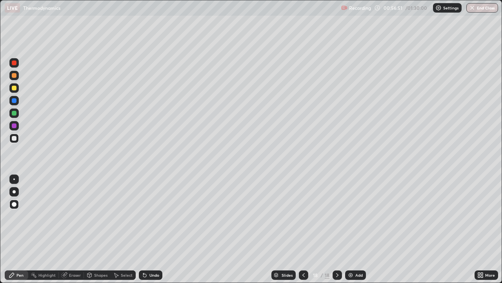
click at [304, 229] on icon at bounding box center [304, 275] width 2 height 4
click at [334, 229] on icon at bounding box center [337, 275] width 6 height 6
click at [303, 229] on icon at bounding box center [304, 275] width 2 height 4
click at [303, 229] on icon at bounding box center [304, 275] width 6 height 6
click at [336, 229] on icon at bounding box center [337, 275] width 6 height 6
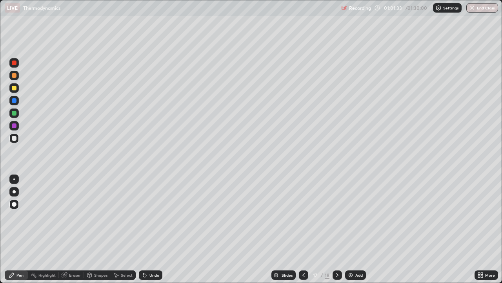
click at [15, 137] on div at bounding box center [14, 138] width 5 height 5
click at [95, 229] on div "Shapes" at bounding box center [100, 275] width 13 height 4
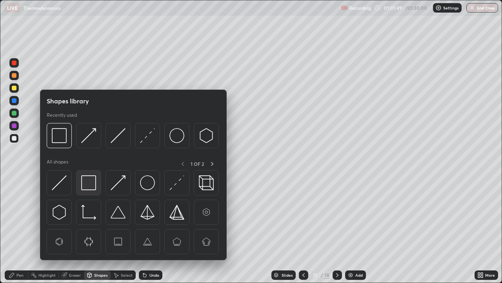
click at [90, 183] on img at bounding box center [88, 182] width 15 height 15
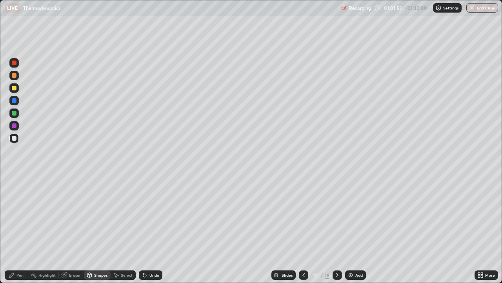
click at [16, 229] on div "Pen" at bounding box center [17, 274] width 24 height 9
click at [152, 229] on div "Undo" at bounding box center [155, 275] width 10 height 4
click at [99, 229] on div "Shapes" at bounding box center [100, 275] width 13 height 4
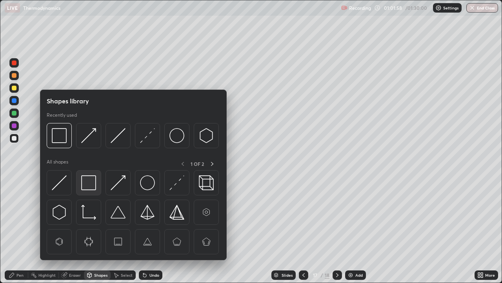
click at [88, 182] on img at bounding box center [88, 182] width 15 height 15
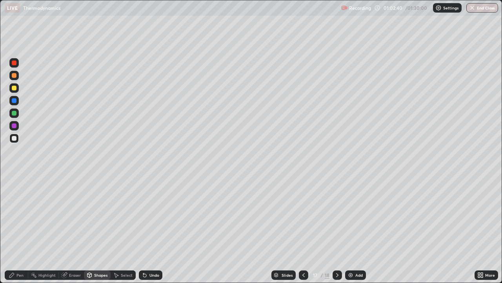
click at [334, 229] on icon at bounding box center [337, 275] width 6 height 6
click at [353, 229] on img at bounding box center [351, 275] width 6 height 6
click at [16, 229] on div "Pen" at bounding box center [19, 275] width 7 height 4
click at [100, 229] on div "Shapes" at bounding box center [100, 275] width 13 height 4
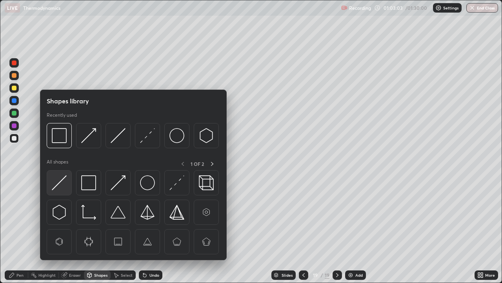
click at [62, 185] on img at bounding box center [59, 182] width 15 height 15
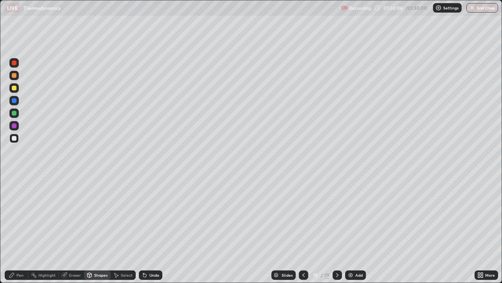
click at [25, 229] on div "Pen" at bounding box center [17, 274] width 24 height 9
click at [11, 229] on icon at bounding box center [11, 274] width 5 height 5
click at [102, 229] on div "Shapes" at bounding box center [100, 275] width 13 height 4
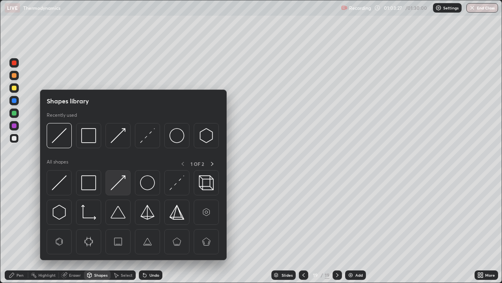
click at [122, 184] on img at bounding box center [118, 182] width 15 height 15
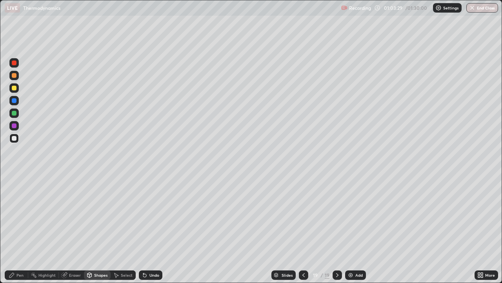
click at [24, 229] on div "Pen" at bounding box center [17, 274] width 24 height 9
click at [358, 229] on div "Add" at bounding box center [359, 275] width 7 height 4
click at [20, 229] on div "Pen" at bounding box center [19, 275] width 7 height 4
click at [97, 229] on div "Shapes" at bounding box center [100, 275] width 13 height 4
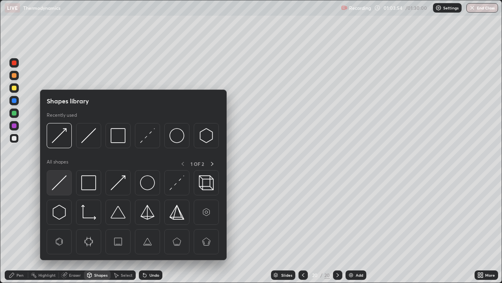
click at [60, 184] on img at bounding box center [59, 182] width 15 height 15
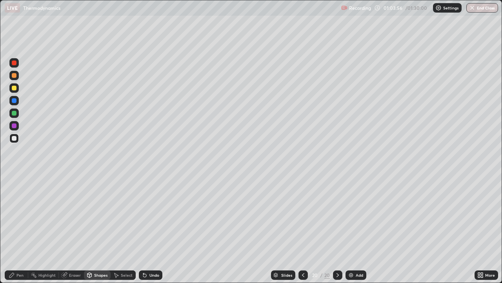
click at [18, 229] on div "Pen" at bounding box center [19, 275] width 7 height 4
click at [99, 229] on div "Shapes" at bounding box center [100, 275] width 13 height 4
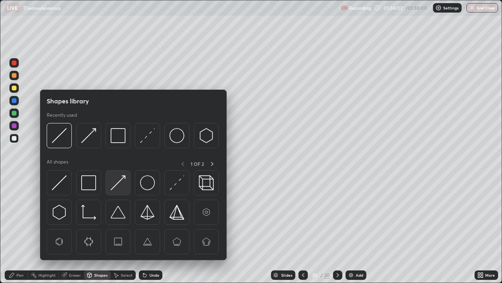
click at [118, 182] on img at bounding box center [118, 182] width 15 height 15
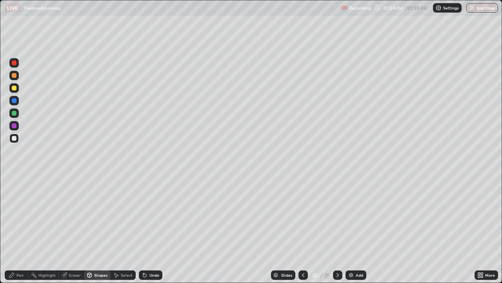
click at [13, 123] on div at bounding box center [14, 125] width 5 height 5
click at [22, 229] on div "Pen" at bounding box center [19, 275] width 7 height 4
click at [18, 138] on div at bounding box center [13, 137] width 9 height 9
click at [13, 115] on div at bounding box center [14, 113] width 5 height 5
click at [482, 229] on icon at bounding box center [481, 275] width 6 height 6
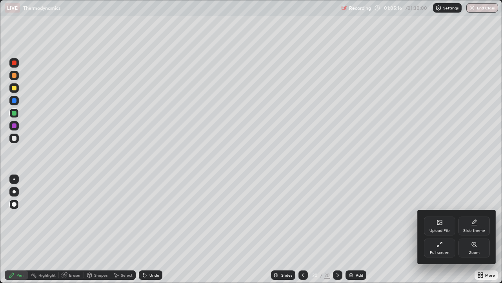
click at [433, 229] on div "Full screen" at bounding box center [439, 247] width 31 height 19
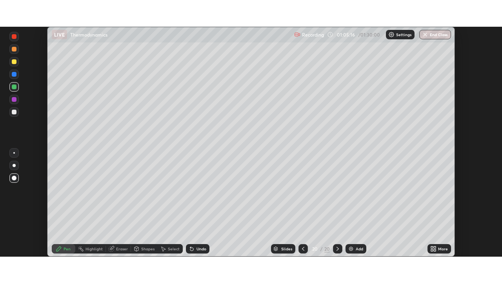
scroll to position [39027, 38754]
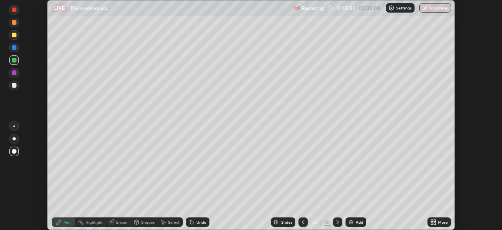
click at [432, 220] on icon at bounding box center [432, 220] width 2 height 2
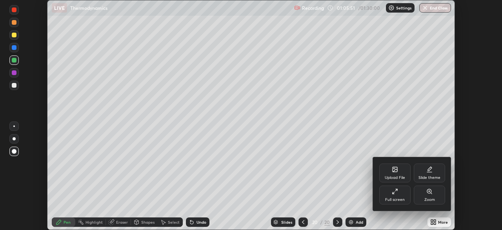
click at [391, 197] on div "Full screen" at bounding box center [395, 194] width 31 height 19
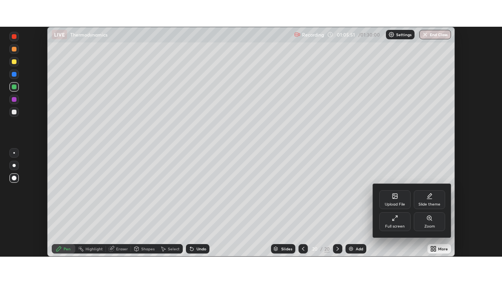
scroll to position [283, 502]
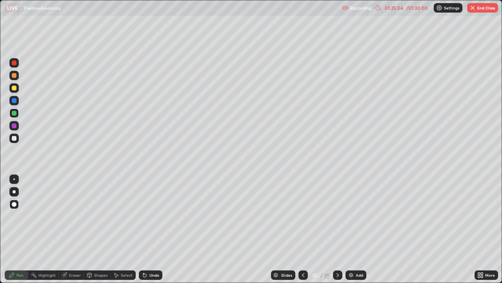
click at [480, 11] on button "End Class" at bounding box center [483, 7] width 31 height 9
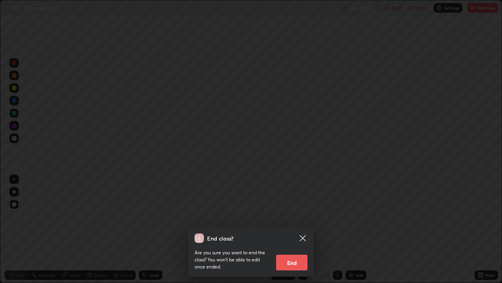
click at [292, 229] on button "End" at bounding box center [291, 262] width 31 height 16
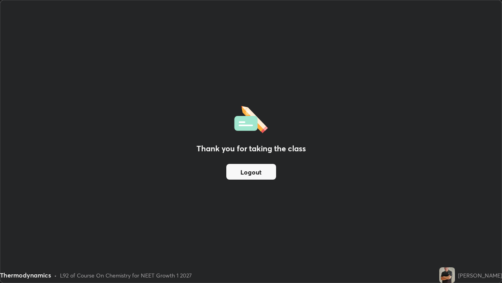
click at [271, 177] on button "Logout" at bounding box center [252, 172] width 50 height 16
